Goal: Task Accomplishment & Management: Use online tool/utility

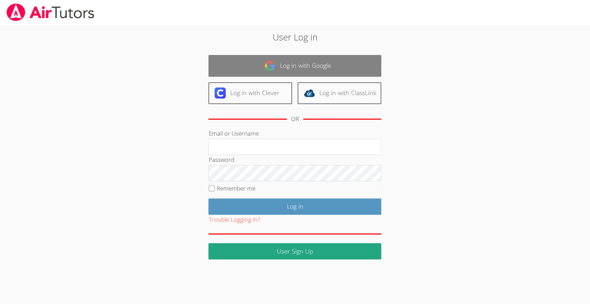
click at [291, 64] on link "Log in with Google" at bounding box center [295, 66] width 173 height 22
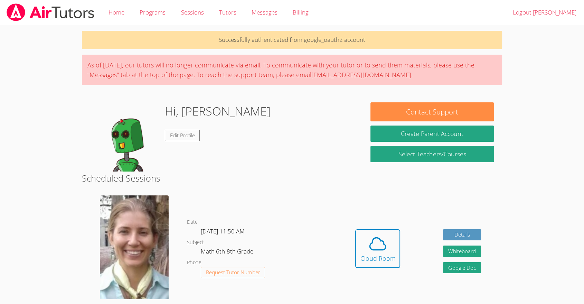
click at [315, 229] on dl "Date [DATE] 11:50 AM Subject Math 6th-8th Grade Phone Request Tutor Number" at bounding box center [260, 254] width 147 height 72
click at [399, 241] on button "Cloud Room" at bounding box center [378, 248] width 45 height 39
click at [461, 252] on button "Whiteboard" at bounding box center [462, 251] width 38 height 11
click at [398, 256] on button "Cloud Room" at bounding box center [378, 248] width 45 height 39
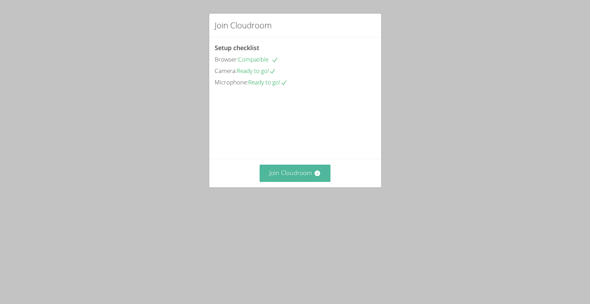
click at [301, 182] on button "Join Cloudroom" at bounding box center [295, 173] width 71 height 17
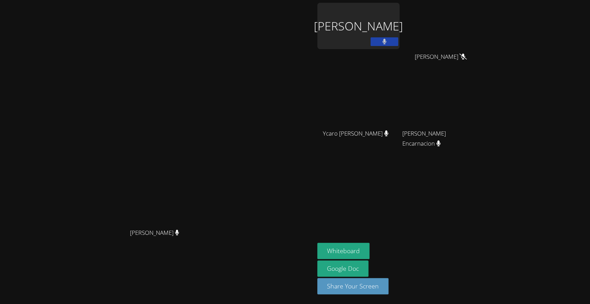
click at [371, 42] on button at bounding box center [385, 41] width 28 height 9
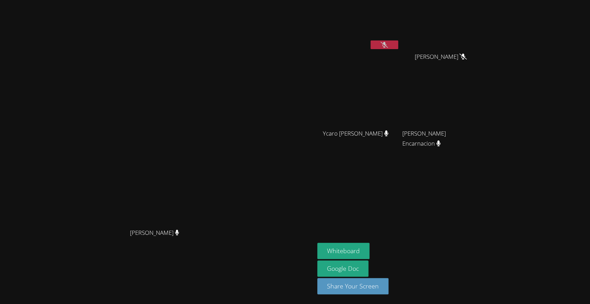
click at [534, 106] on div "Diana Andrade Diana Andrade Ana Gomes Silva Jimena Mena Huezo Jimena Mena Huezo…" at bounding box center [295, 152] width 590 height 304
click at [560, 122] on div "Diana Andrade Diana Andrade Ana Gomes Silva Jimena Mena Huezo Jimena Mena Huezo…" at bounding box center [295, 152] width 590 height 304
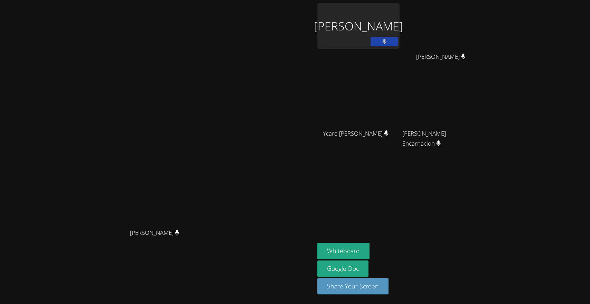
click at [2, 162] on main "Diana Andrade Diana Andrade" at bounding box center [157, 152] width 315 height 304
click at [398, 41] on button at bounding box center [385, 41] width 28 height 9
click at [400, 24] on div "Ana Gomes Silva" at bounding box center [358, 26] width 82 height 46
click at [398, 43] on button at bounding box center [385, 41] width 28 height 9
click at [590, 274] on div "Diana Andrade Diana Andrade Ana Gomes Silva Jimena Mena Huezo Jimena Mena Huezo…" at bounding box center [295, 152] width 590 height 304
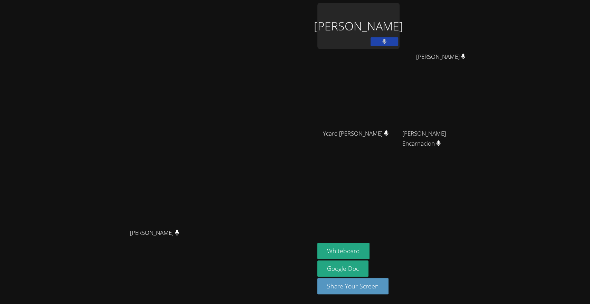
click at [588, 46] on div "Diana Andrade Diana Andrade Ana Gomes Silva Jimena Mena Huezo Jimena Mena Huezo…" at bounding box center [295, 152] width 590 height 304
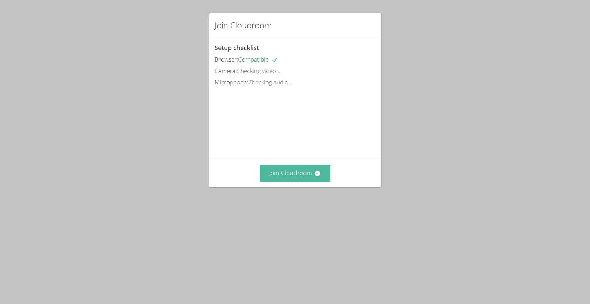
click at [301, 182] on button "Join Cloudroom" at bounding box center [295, 173] width 71 height 17
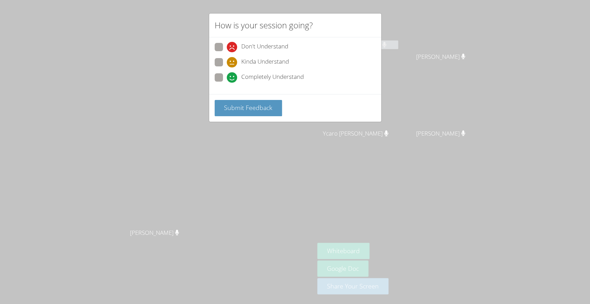
click at [209, 73] on div "Don't Understand Kinda Understand Completely Understand" at bounding box center [295, 65] width 172 height 57
click at [227, 83] on span at bounding box center [227, 83] width 0 height 0
click at [227, 79] on input "Completely Understand" at bounding box center [230, 76] width 6 height 6
radio input "true"
click at [241, 110] on span "Submit Feedback" at bounding box center [248, 107] width 48 height 8
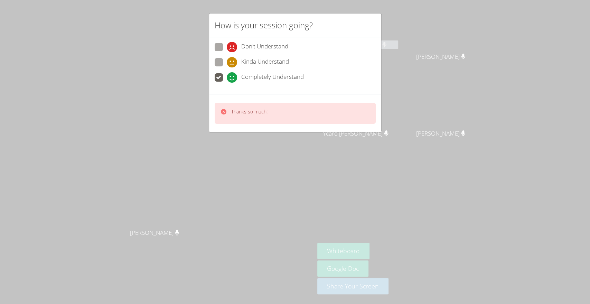
click at [319, 101] on div "Thanks so much!" at bounding box center [295, 113] width 172 height 38
